Goal: Navigation & Orientation: Go to known website

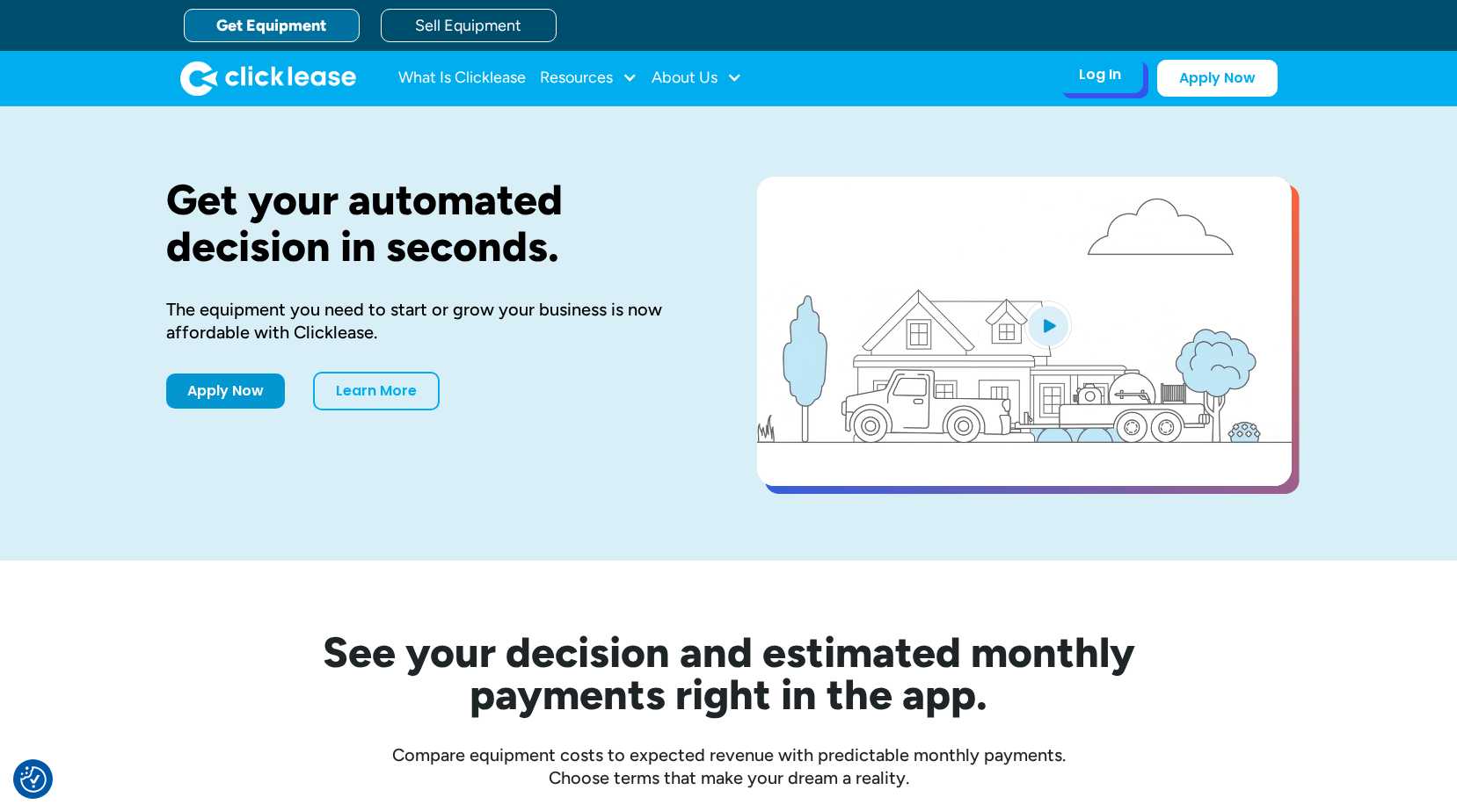
click at [1085, 77] on div "Log In" at bounding box center [1100, 75] width 42 height 18
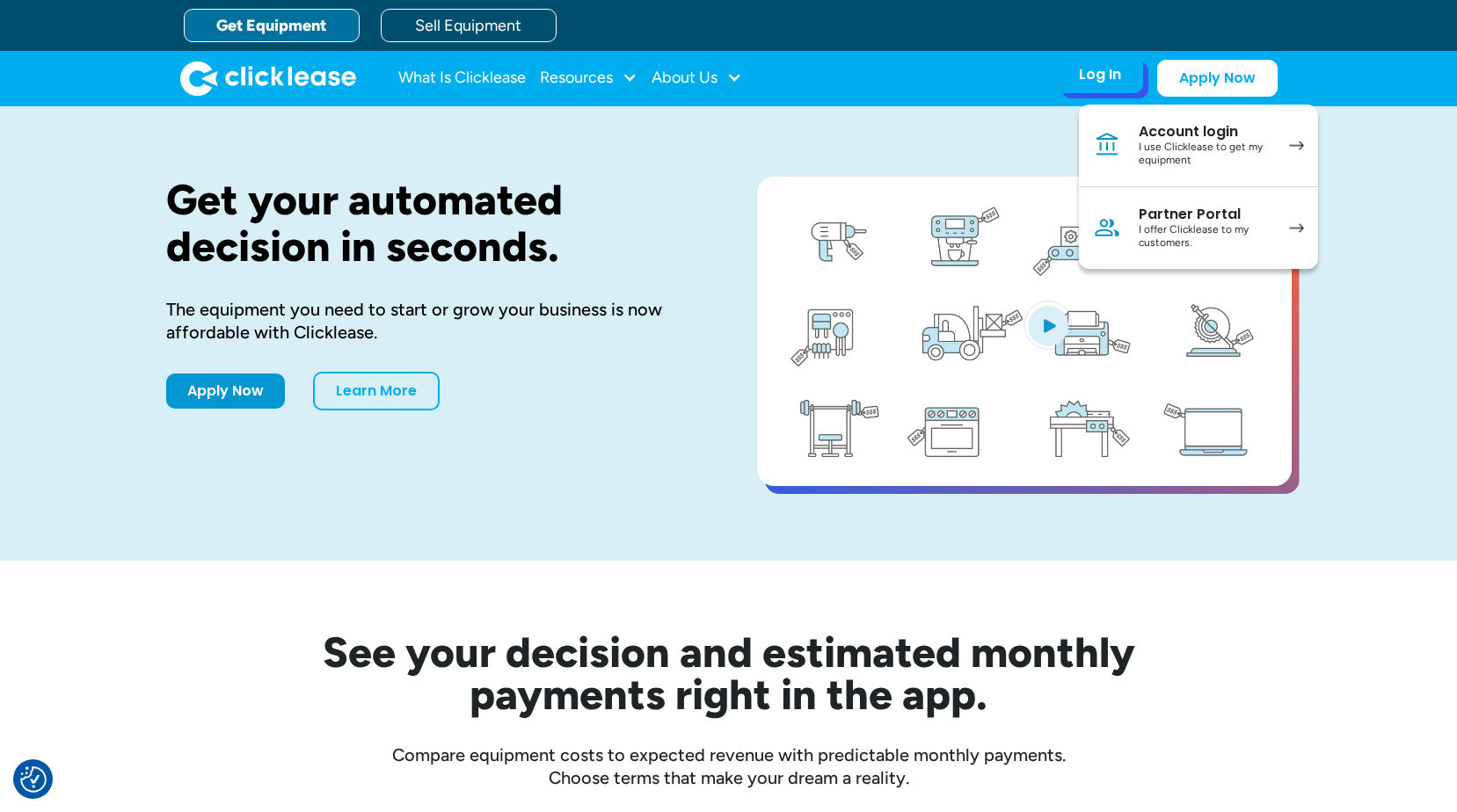
click at [1292, 233] on img at bounding box center [1297, 228] width 15 height 10
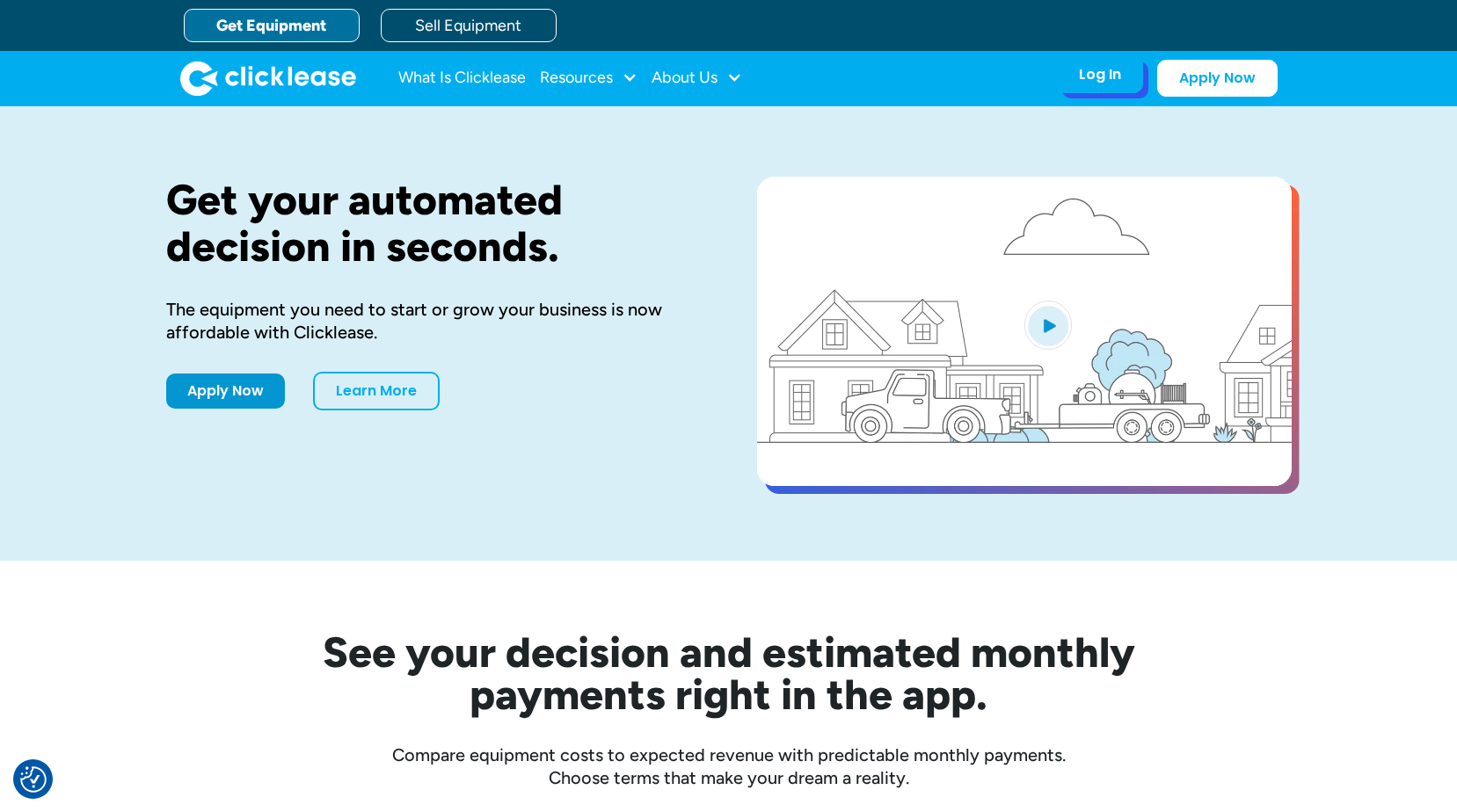
click at [1072, 74] on div "Log In Account login I use Clicklease to get my equipment Partner Portal I offe…" at bounding box center [1101, 74] width 87 height 37
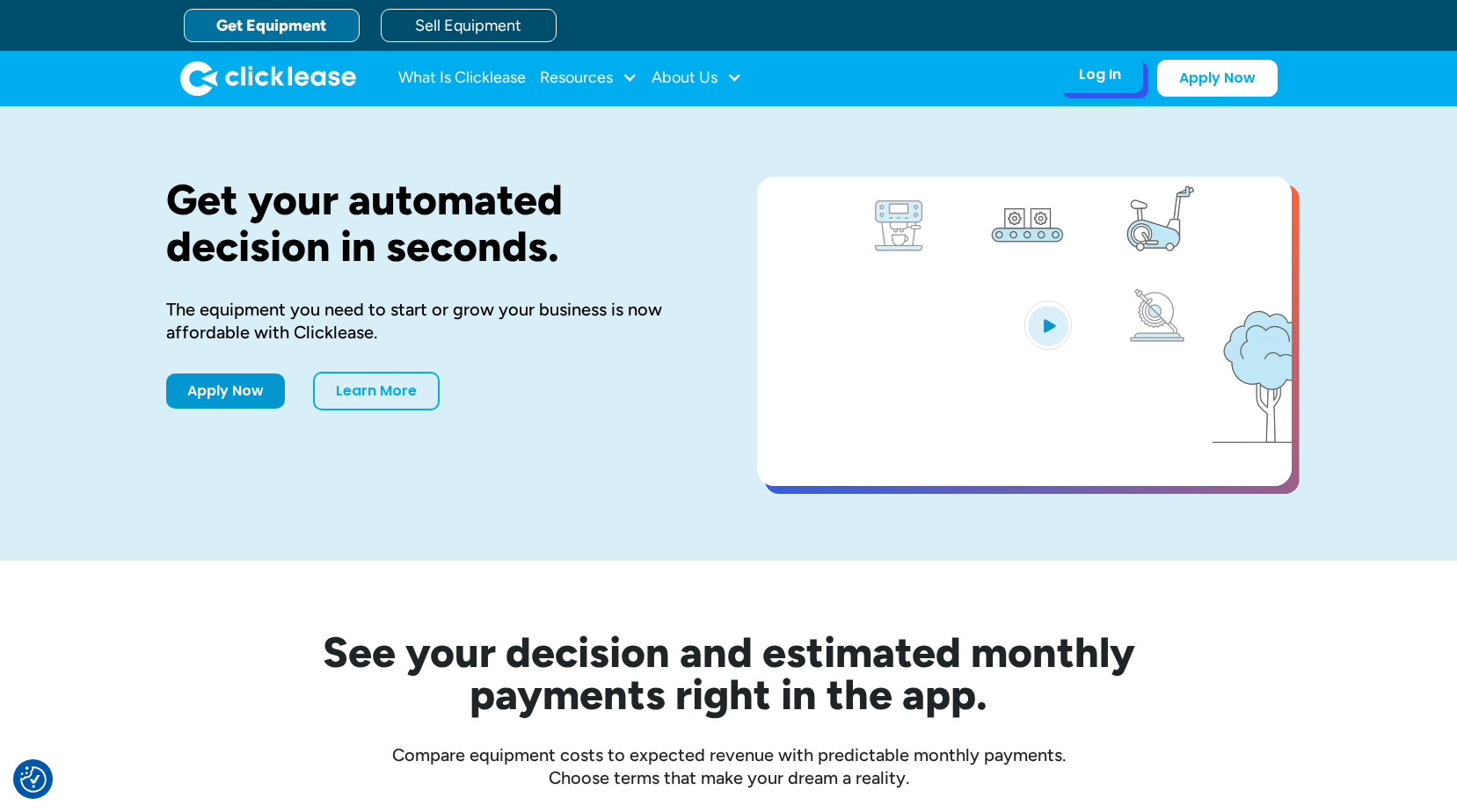
click at [1097, 78] on div "Log In" at bounding box center [1100, 75] width 42 height 18
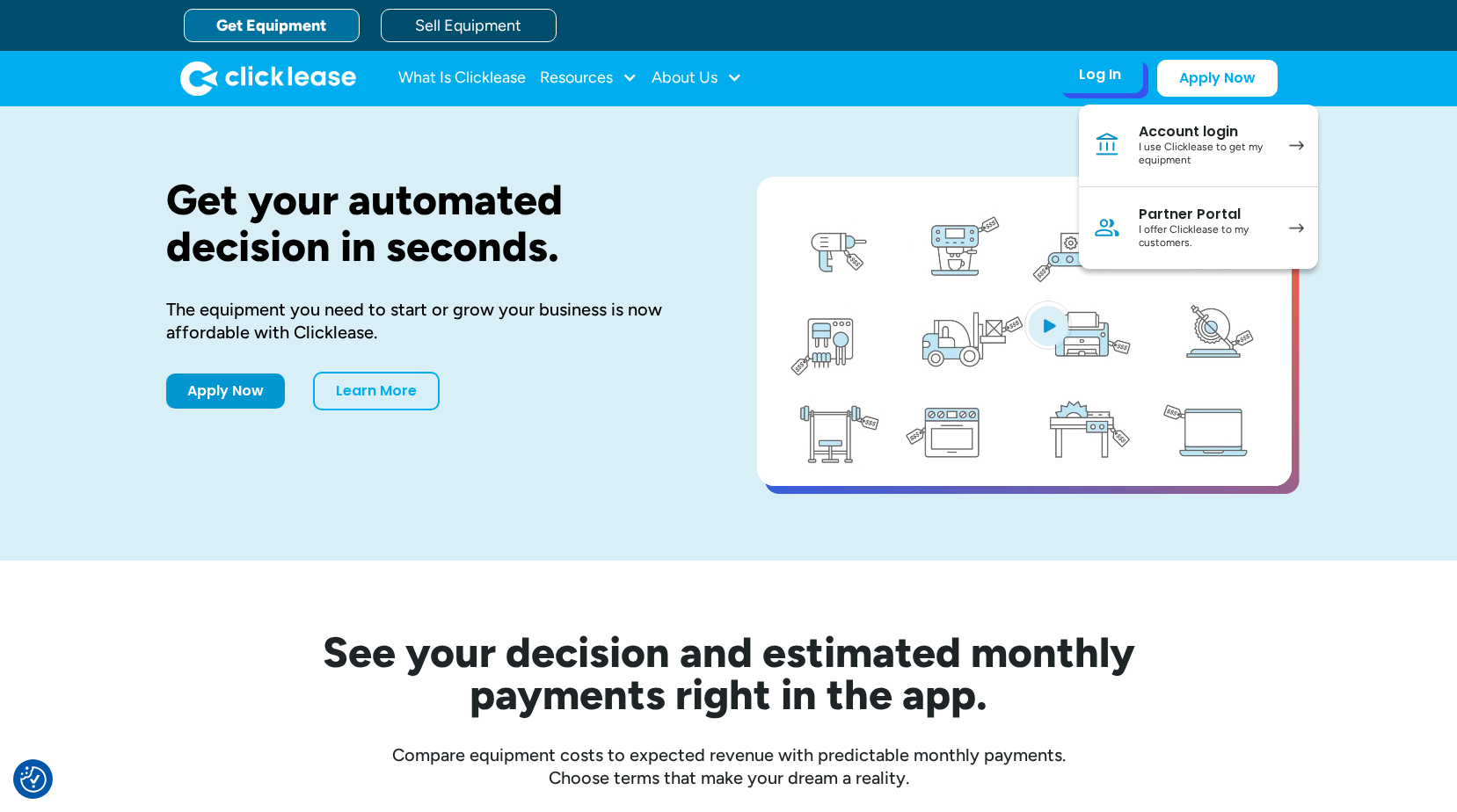
click at [1186, 228] on div "I offer Clicklease to my customers." at bounding box center [1205, 237] width 133 height 27
